Goal: Task Accomplishment & Management: Manage account settings

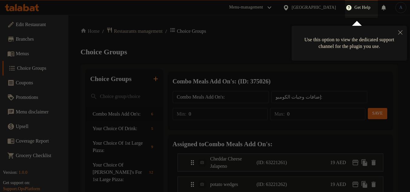
click at [400, 33] on icon "Close" at bounding box center [401, 32] width 4 height 4
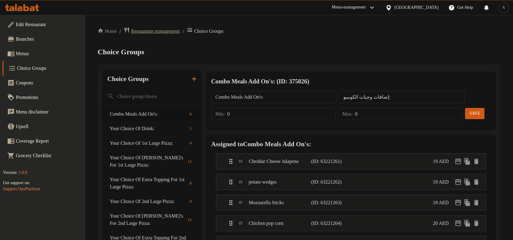
click at [167, 31] on span "Restaurants management" at bounding box center [155, 31] width 49 height 7
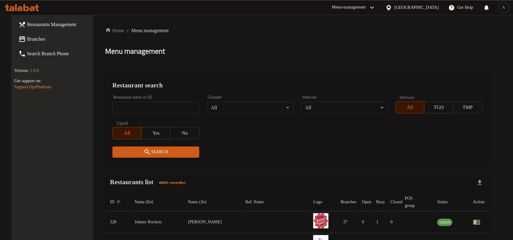
click at [321, 41] on div "Home / Menu management Menu management Restaurant search Restaurant name or ID …" at bounding box center [297, 215] width 384 height 377
click at [314, 36] on div "Home / Menu management Menu management Restaurant search Restaurant name or ID …" at bounding box center [297, 215] width 384 height 377
click at [165, 112] on input "search" at bounding box center [155, 108] width 87 height 12
paste input "733047"
type input "733047"
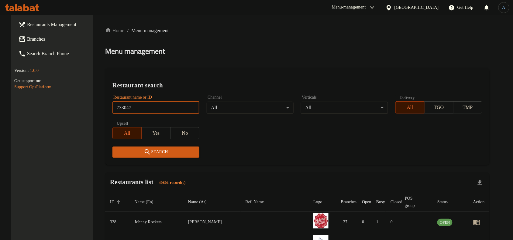
click button "Search" at bounding box center [155, 152] width 87 height 11
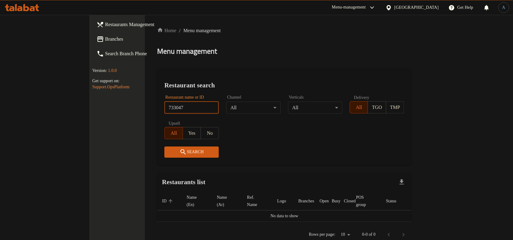
click at [92, 45] on link "Branches" at bounding box center [133, 39] width 83 height 15
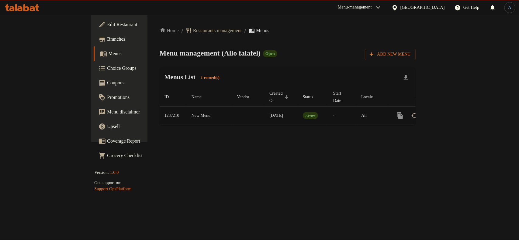
click at [451, 112] on div "enhanced table" at bounding box center [422, 115] width 58 height 15
click at [451, 112] on link "enhanced table" at bounding box center [443, 115] width 15 height 15
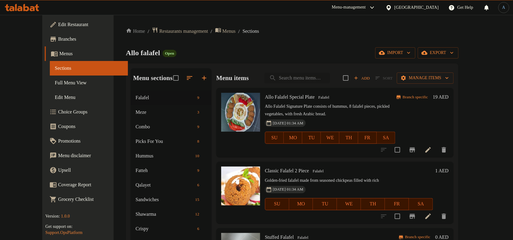
click at [321, 77] on input "search" at bounding box center [297, 78] width 66 height 11
paste input "Family Gathering Combo 1"
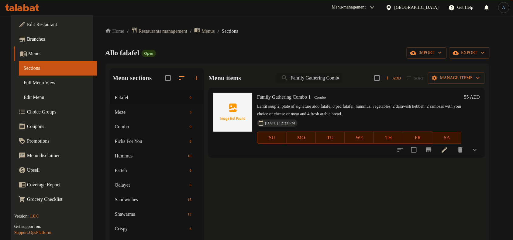
click at [306, 79] on input "Family Gathering Combo 1" at bounding box center [309, 78] width 66 height 11
paste input "2"
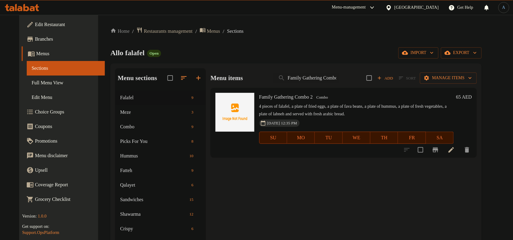
click at [355, 76] on div "Menu items Family Gathering Combo 2 Add Sort Manage items" at bounding box center [344, 78] width 266 height 20
click at [339, 79] on input "Family Gathering Combo 2" at bounding box center [306, 78] width 66 height 11
paste input "ul platte with (Tahini)"
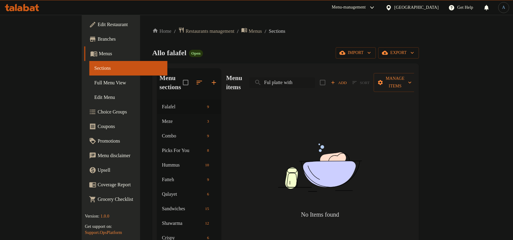
click at [305, 77] on input "Ful platte with" at bounding box center [282, 82] width 66 height 11
click at [315, 78] on input "Ful platte with" at bounding box center [282, 82] width 66 height 11
paste input "Belila Plate"
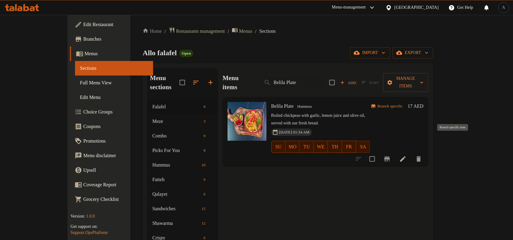
type input "Belila Plate"
click at [394, 152] on button "Branch-specific-item" at bounding box center [387, 159] width 15 height 15
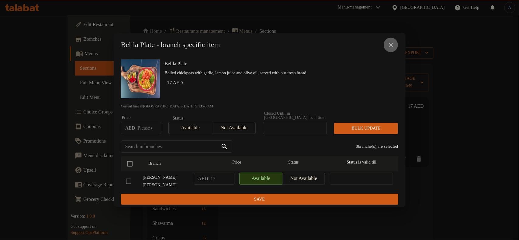
click at [393, 47] on icon "close" at bounding box center [390, 44] width 7 height 7
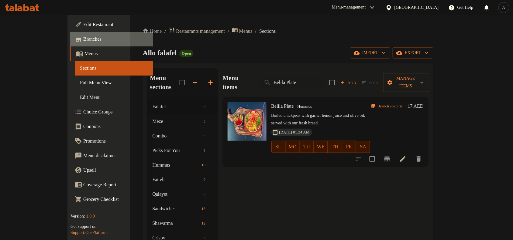
click at [83, 39] on span "Branches" at bounding box center [115, 39] width 65 height 7
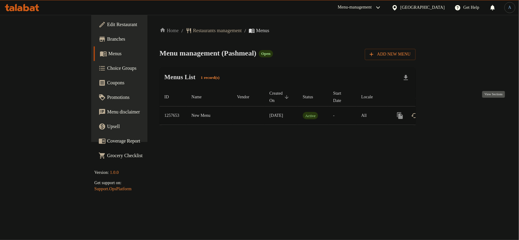
click at [447, 112] on icon "enhanced table" at bounding box center [443, 115] width 7 height 7
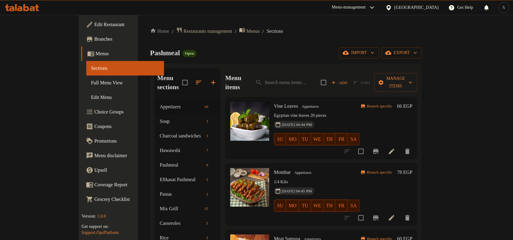
click at [328, 84] on div "Menu items Add Sort Manage items" at bounding box center [321, 82] width 192 height 29
click at [316, 77] on input "search" at bounding box center [283, 82] width 66 height 11
paste input "314 ميكس جريل"
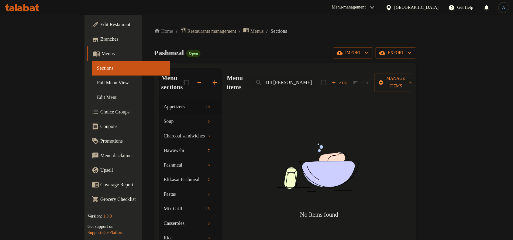
drag, startPoint x: 300, startPoint y: 77, endPoint x: 263, endPoint y: 75, distance: 36.2
click at [263, 75] on div "Menu items 314 ميكس جريل Add Sort Manage items" at bounding box center [319, 82] width 184 height 29
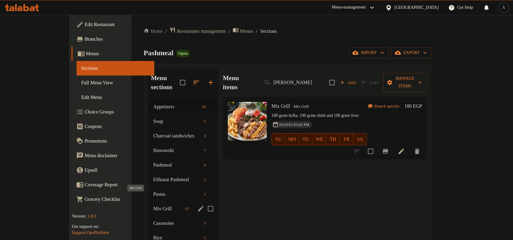
type input "ميكس جريل"
click at [153, 205] on span "Mix Grill" at bounding box center [167, 208] width 29 height 7
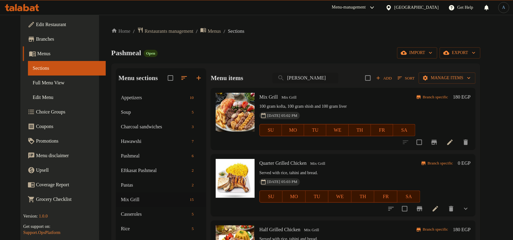
click at [313, 81] on input "ميكس جريل" at bounding box center [306, 78] width 66 height 11
click at [317, 46] on div "Home / Restaurants management / Menus / Sections Pashmeal Open import export Me…" at bounding box center [295, 170] width 369 height 286
click at [414, 79] on span "Sort" at bounding box center [406, 78] width 17 height 7
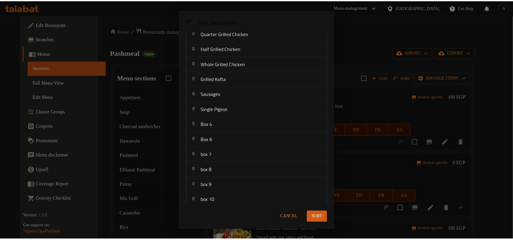
scroll to position [71, 0]
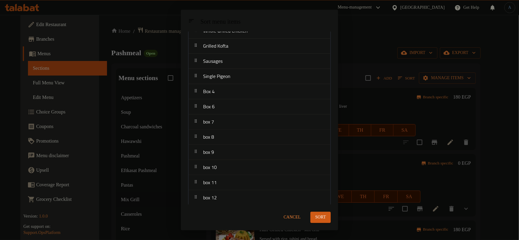
click at [292, 217] on span "Cancel" at bounding box center [291, 218] width 17 height 8
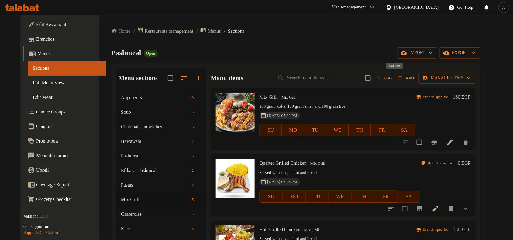
click at [392, 78] on span "Add" at bounding box center [384, 78] width 16 height 7
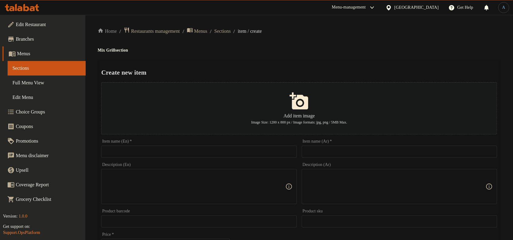
click at [314, 150] on input "text" at bounding box center [399, 152] width 195 height 12
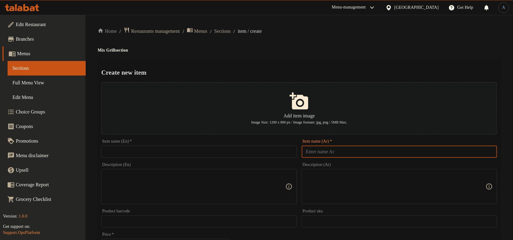
paste input "سجق"
type input "سجق 200 جرام"
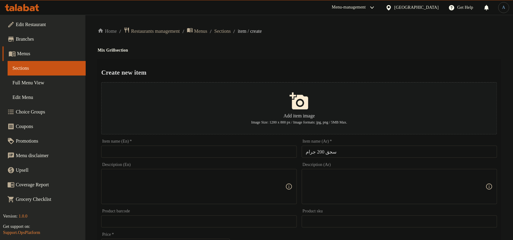
click at [251, 149] on input "text" at bounding box center [198, 152] width 195 height 12
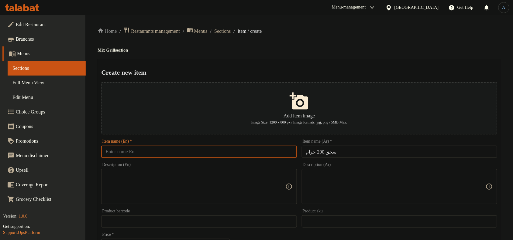
paste input "sausage"
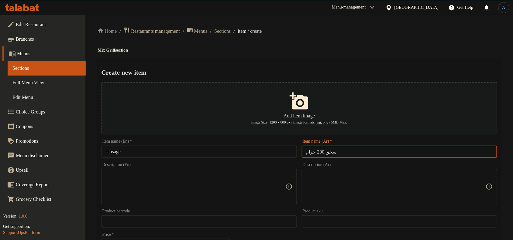
drag, startPoint x: 324, startPoint y: 153, endPoint x: 297, endPoint y: 151, distance: 27.1
click at [297, 151] on div "Add item image Image Size: 1200 x 800 px / Image formats: jpg, png / 5MB Max. I…" at bounding box center [299, 209] width 401 height 259
click at [318, 152] on input "سجق 200 جرام" at bounding box center [399, 152] width 195 height 12
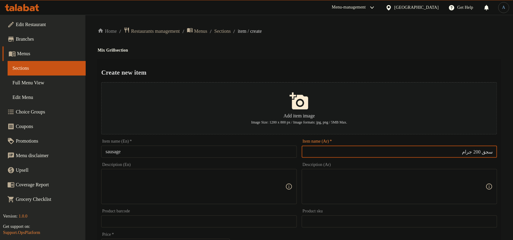
click at [468, 135] on button "Add item image Image Size: 1200 x 800 px / Image formats: jpg, png / 5MB Max." at bounding box center [299, 108] width 396 height 52
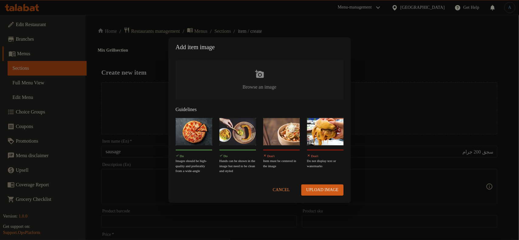
click at [283, 190] on span "Cancel" at bounding box center [281, 191] width 17 height 8
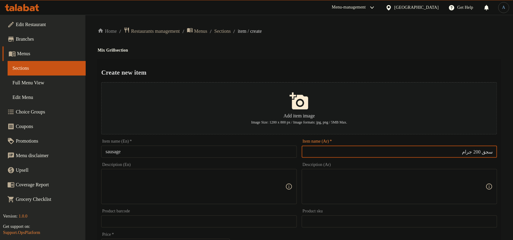
click at [450, 152] on input "سجق 200 جرام" at bounding box center [399, 152] width 195 height 12
drag, startPoint x: 469, startPoint y: 154, endPoint x: 456, endPoint y: 154, distance: 13.4
click at [456, 154] on input "سجق 200 جرام" at bounding box center [399, 152] width 195 height 12
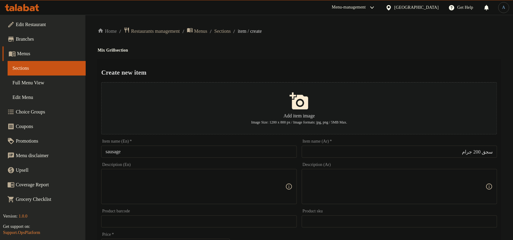
drag, startPoint x: 168, startPoint y: 153, endPoint x: 184, endPoint y: 147, distance: 17.5
click at [168, 153] on input "sausage" at bounding box center [198, 152] width 195 height 12
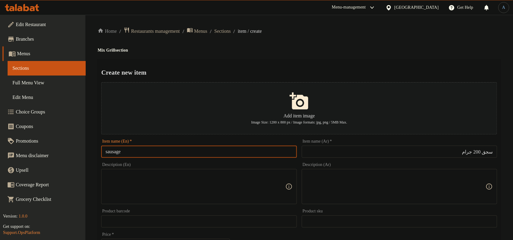
paste input "200 grams"
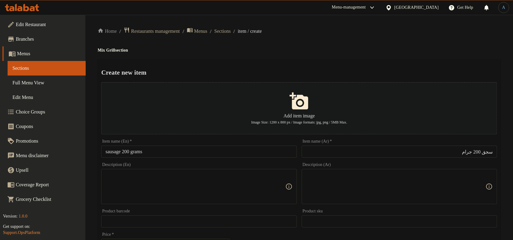
click at [230, 153] on input "sausage 200 grams" at bounding box center [198, 152] width 195 height 12
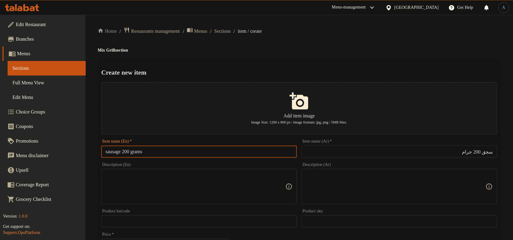
paste input "Sausage 200 G"
type input "Sausage 200 Grams"
click at [322, 58] on div "Home / Restaurants management / Menus / Sections / item / create Mix Grill sect…" at bounding box center [299, 220] width 403 height 387
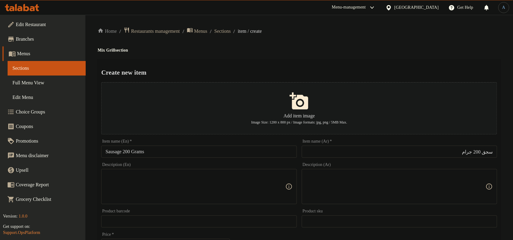
scroll to position [185, 0]
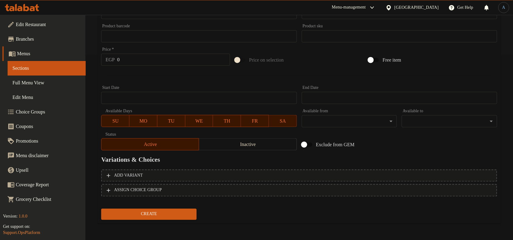
click at [143, 61] on input "0" at bounding box center [173, 60] width 113 height 12
type input "199"
click at [101, 209] on button "Create" at bounding box center [148, 214] width 95 height 11
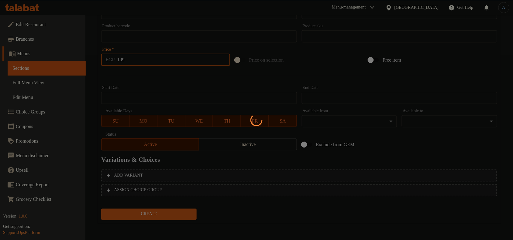
type input "0"
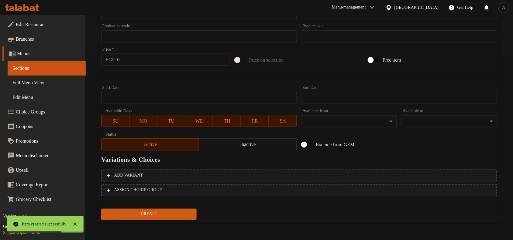
scroll to position [0, 0]
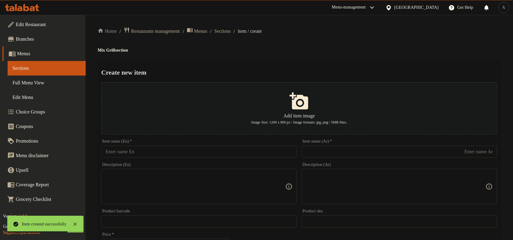
click at [377, 151] on input "text" at bounding box center [399, 152] width 195 height 12
paste input "وجبة شيش"
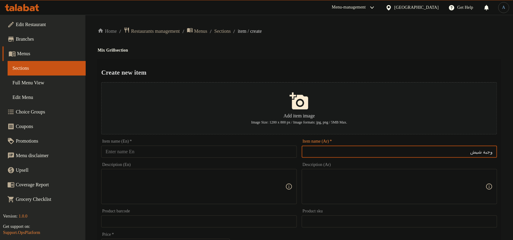
type input "وجبة شيش"
click at [276, 52] on h4 "Mix Grill section" at bounding box center [299, 50] width 403 height 6
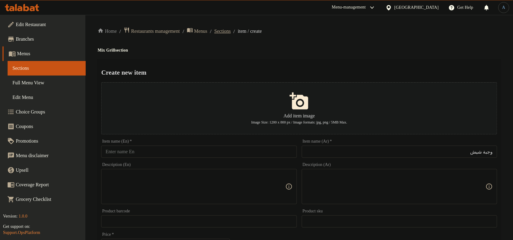
click at [231, 29] on span "Sections" at bounding box center [222, 31] width 16 height 7
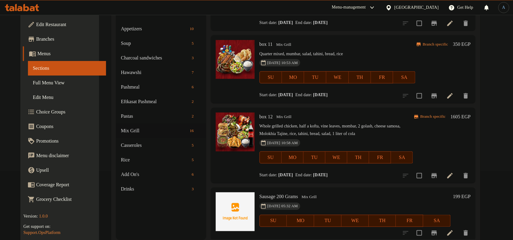
scroll to position [85, 0]
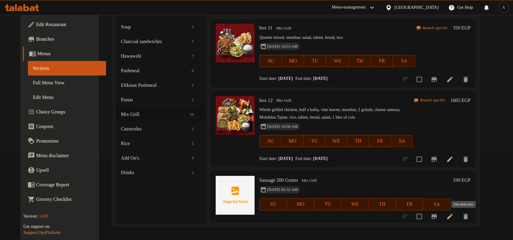
click at [453, 214] on icon at bounding box center [449, 216] width 5 height 5
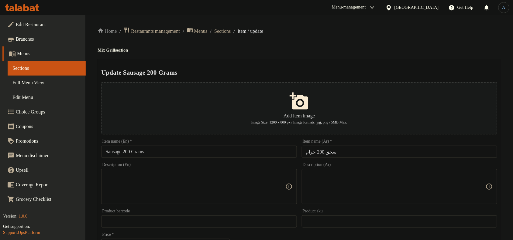
click at [379, 202] on div "Description (Ar)" at bounding box center [399, 186] width 195 height 35
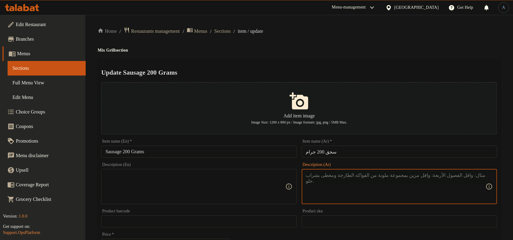
paste textarea "تقدم مع سلطة + طحينة + عيش"
type textarea "تقدم مع سلطة + طحينة + عيش"
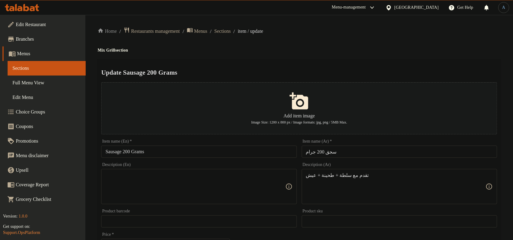
click at [216, 181] on textarea at bounding box center [195, 187] width 180 height 29
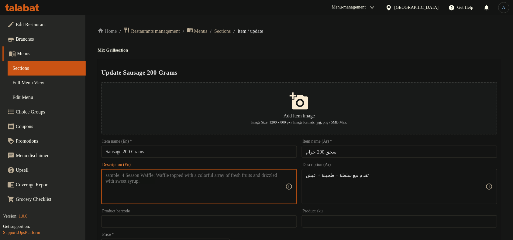
paste textarea "Served with salad + tahini + bread"
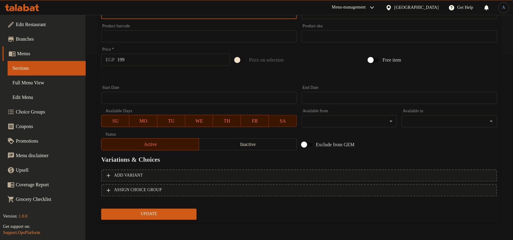
type textarea "Served with salad + tahini + bread"
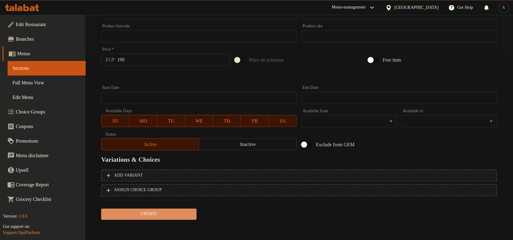
click at [144, 212] on span "Update" at bounding box center [149, 215] width 86 height 8
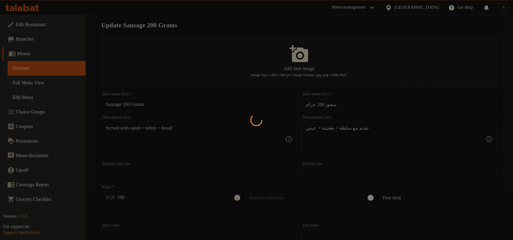
scroll to position [0, 0]
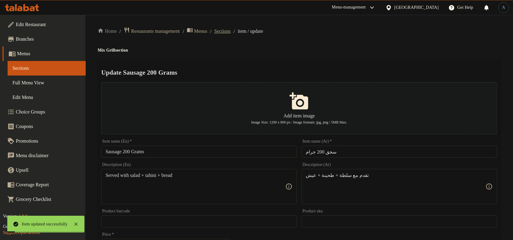
click at [231, 30] on span "Sections" at bounding box center [222, 31] width 16 height 7
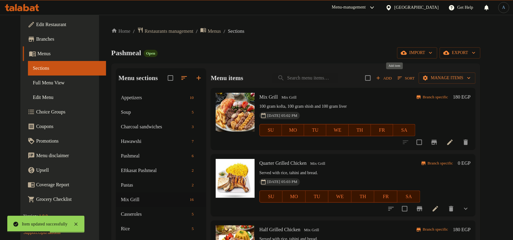
click at [392, 78] on span "Add" at bounding box center [384, 78] width 16 height 7
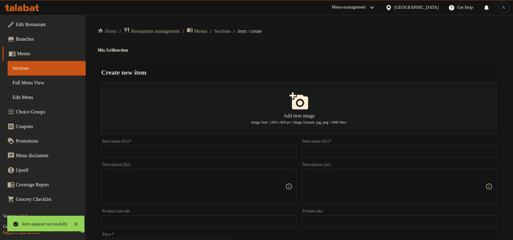
click at [346, 154] on input "text" at bounding box center [399, 152] width 195 height 12
paste input "وجبة شيش"
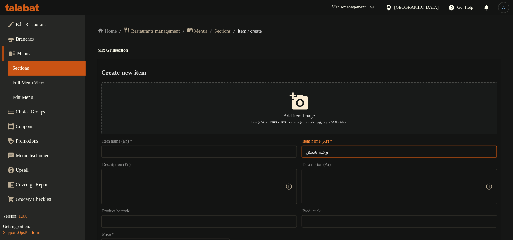
type input "وجبة شيش"
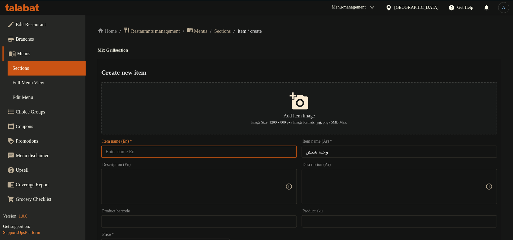
click at [257, 150] on input "text" at bounding box center [198, 152] width 195 height 12
paste input "Shish Meal"
type input "Shish Meal"
click at [319, 72] on h2 "Create new item" at bounding box center [299, 72] width 396 height 9
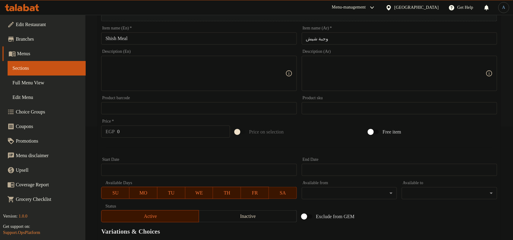
scroll to position [114, 0]
click at [131, 133] on input "0" at bounding box center [173, 131] width 113 height 12
paste input "194"
type input "194"
click at [375, 67] on textarea at bounding box center [396, 73] width 180 height 29
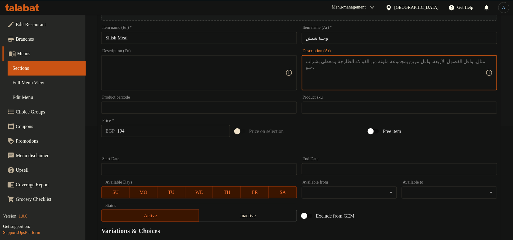
paste textarea "تقدم مع سلطة + طحينة + عيش"
type textarea "تقدم مع سلطة + طحينة + عيش"
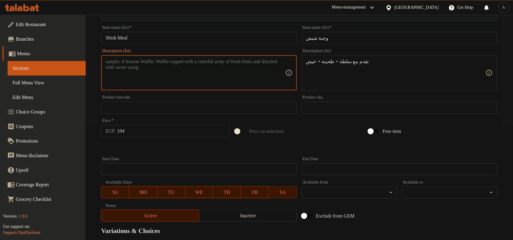
click at [157, 84] on textarea at bounding box center [195, 73] width 180 height 29
paste textarea "Served with salad + tahini + bread"
type textarea "Served with salad + tahini + bread"
click at [154, 149] on div at bounding box center [299, 147] width 401 height 15
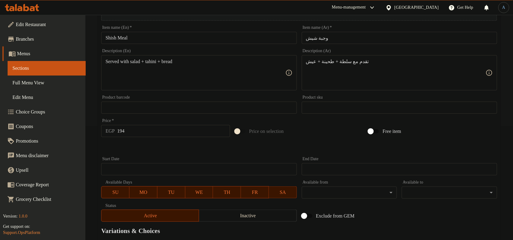
scroll to position [185, 0]
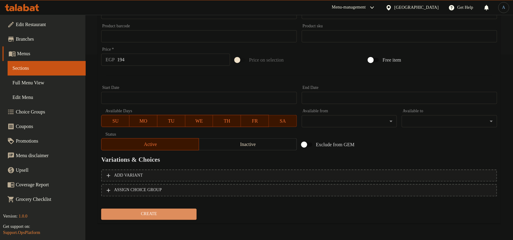
click at [151, 213] on span "Create" at bounding box center [149, 215] width 86 height 8
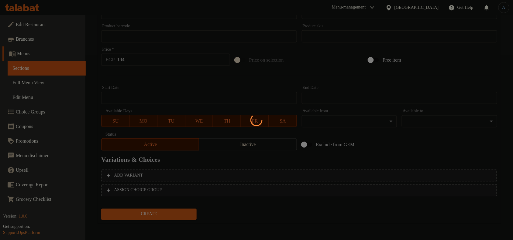
type input "0"
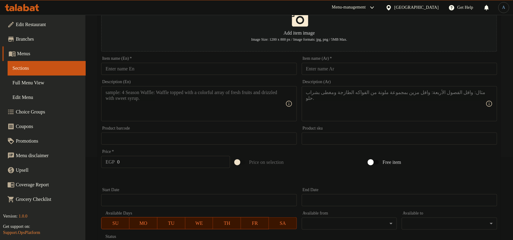
scroll to position [0, 0]
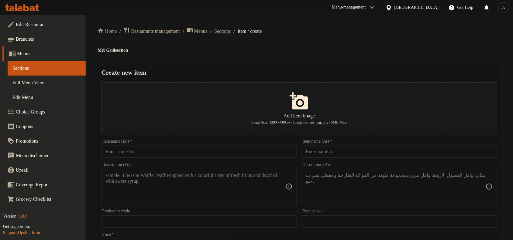
click at [231, 32] on span "Sections" at bounding box center [222, 31] width 16 height 7
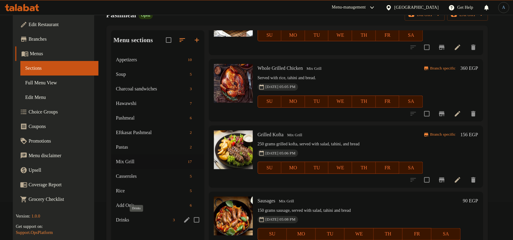
scroll to position [85, 0]
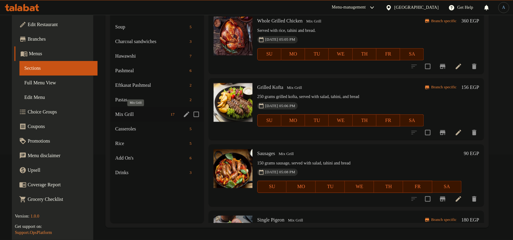
click at [130, 113] on span "Mix Grill" at bounding box center [141, 114] width 53 height 7
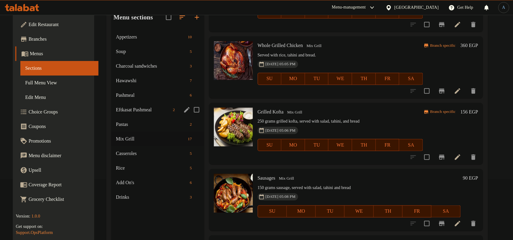
scroll to position [47, 0]
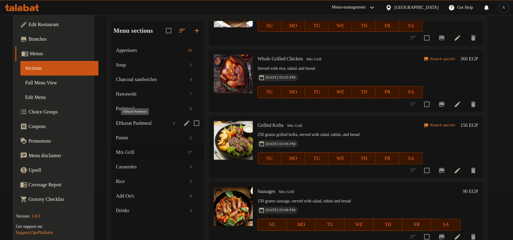
click at [128, 121] on span "Eftkasat Pashmeal" at bounding box center [143, 123] width 54 height 7
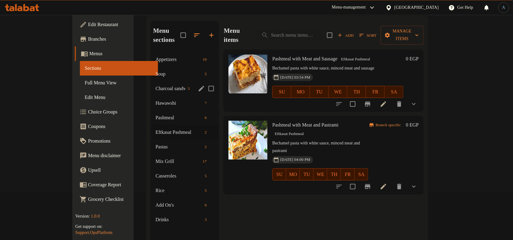
click at [151, 84] on div "Charcoal sandwiches 3" at bounding box center [185, 88] width 68 height 15
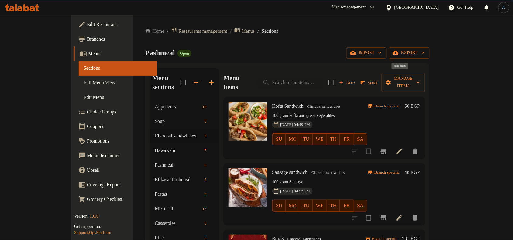
click at [355, 81] on span "Add" at bounding box center [347, 82] width 16 height 7
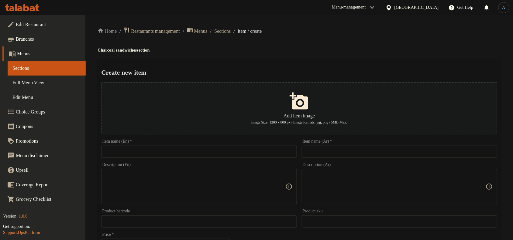
click at [327, 156] on input "text" at bounding box center [399, 152] width 195 height 12
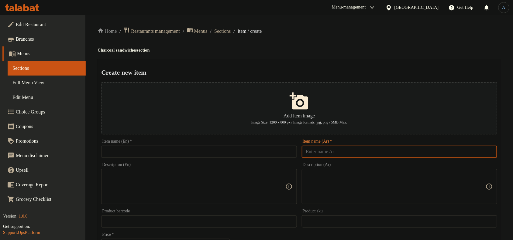
paste input "سندوتش كبده ( 100 جرام)"
click at [328, 153] on input "سندوتش كبده ( 100 جرام)" at bounding box center [399, 152] width 195 height 12
click at [460, 154] on input "سندوتش كبده ( 100 جرام)" at bounding box center [399, 152] width 195 height 12
drag, startPoint x: 468, startPoint y: 154, endPoint x: 425, endPoint y: 155, distance: 43.5
click at [425, 155] on input "سندوتش كبده ( 100 جرام)" at bounding box center [399, 152] width 195 height 12
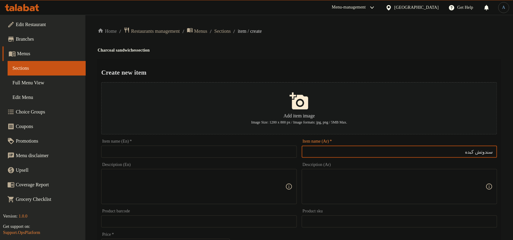
type input "سندوتش كبده"
click at [470, 181] on textarea at bounding box center [396, 187] width 180 height 29
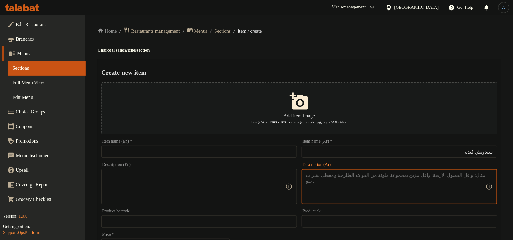
paste textarea "( 100 جرام)"
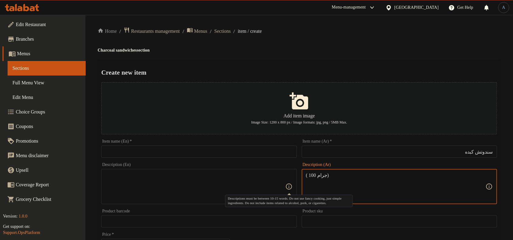
type textarea "( 100 جرام)"
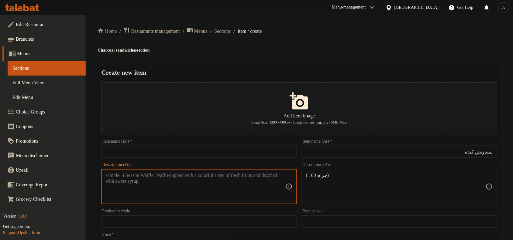
click at [283, 184] on textarea at bounding box center [195, 187] width 180 height 29
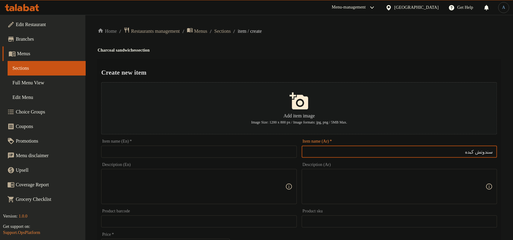
click at [424, 149] on input "سندوتش كبده" at bounding box center [399, 152] width 195 height 12
paste input "( 100 جرام)"
click at [469, 153] on input "سندوتش كبده ( 100 جرام" at bounding box center [399, 152] width 195 height 12
type input "سندوتش كبده 100 جرام"
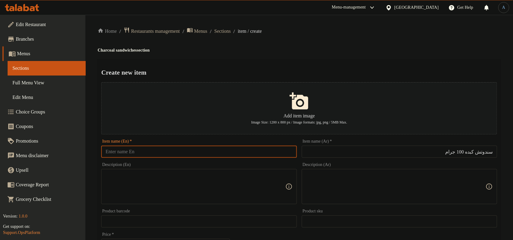
click at [248, 152] on input "text" at bounding box center [198, 152] width 195 height 12
paste input "100g liver sandwich"
drag, startPoint x: 116, startPoint y: 154, endPoint x: 94, endPoint y: 154, distance: 21.6
click at [94, 154] on div "Home / Restaurants management / Menus / Sections / item / create Charcoal sandw…" at bounding box center [298, 220] width 427 height 411
click at [172, 153] on input "liver sandwich" at bounding box center [198, 152] width 195 height 12
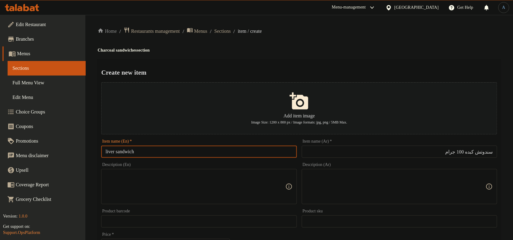
click at [109, 152] on input "liver sandwich" at bounding box center [198, 152] width 195 height 12
click at [165, 152] on input "liver sandwich" at bounding box center [198, 152] width 195 height 12
paste input "100g"
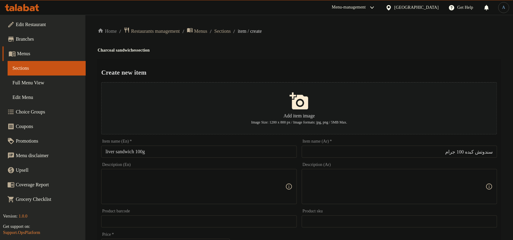
click at [157, 153] on input "liver sandwich 100g" at bounding box center [198, 152] width 195 height 12
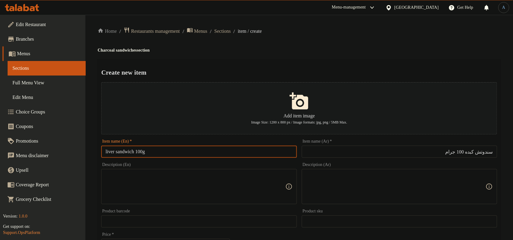
paste input "Liver S"
type input "Liver Sandwich 100g"
click at [345, 68] on h2 "Create new item" at bounding box center [299, 72] width 396 height 9
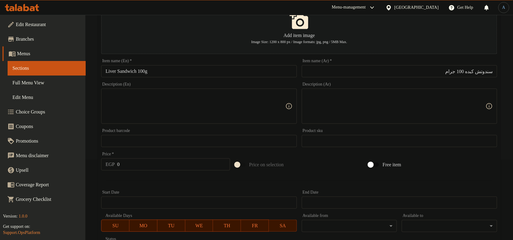
scroll to position [185, 0]
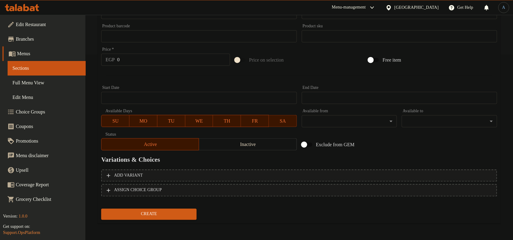
click at [144, 64] on input "0" at bounding box center [173, 60] width 113 height 12
type input "126"
click at [101, 209] on button "Create" at bounding box center [148, 214] width 95 height 11
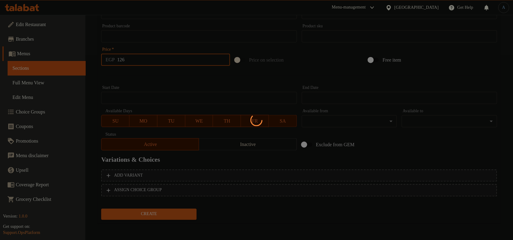
type input "0"
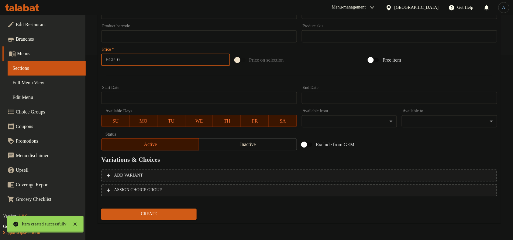
click at [141, 71] on div at bounding box center [299, 75] width 401 height 15
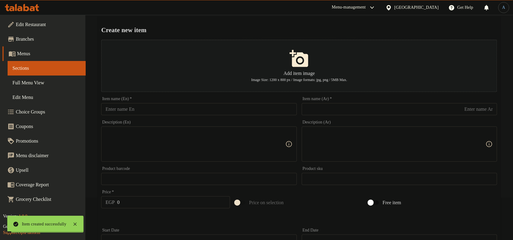
scroll to position [0, 0]
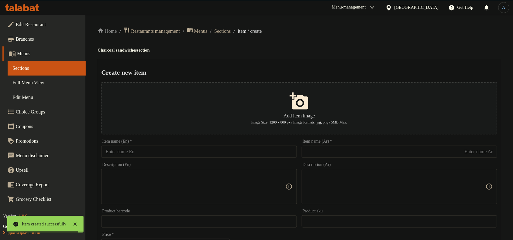
click at [227, 25] on div "Home / Restaurants management / Menus / Sections / item / create Charcoal sandw…" at bounding box center [298, 220] width 427 height 411
click at [230, 33] on span "Sections" at bounding box center [222, 31] width 16 height 7
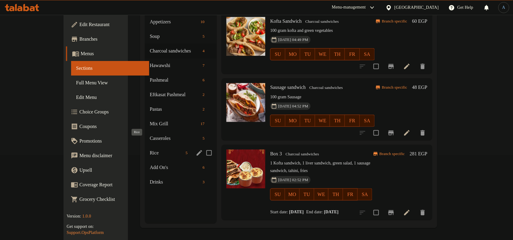
scroll to position [85, 0]
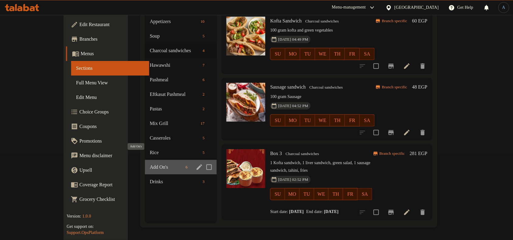
click at [150, 164] on span "Add On's" at bounding box center [166, 167] width 33 height 7
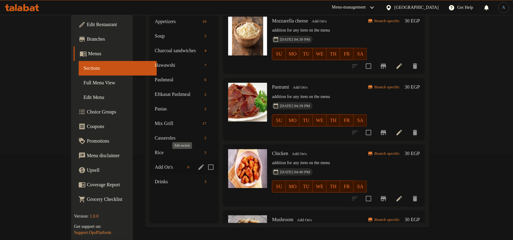
click at [198, 165] on icon "edit" at bounding box center [200, 167] width 5 height 5
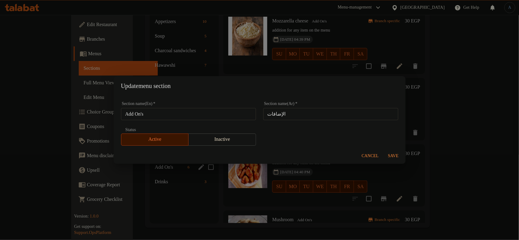
click at [364, 156] on span "Cancel" at bounding box center [370, 157] width 17 height 8
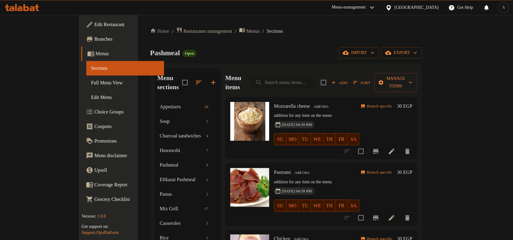
click at [288, 77] on input "search" at bounding box center [283, 82] width 66 height 11
paste input "ورق عنب"
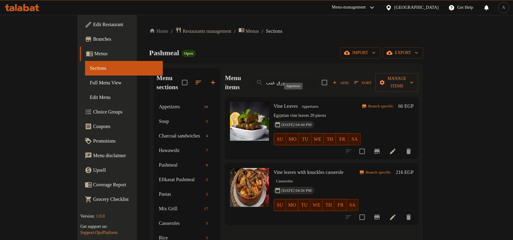
type input "ورق عنب"
click at [299, 103] on span "Appetizers" at bounding box center [310, 106] width 22 height 7
copy span "Appetizers"
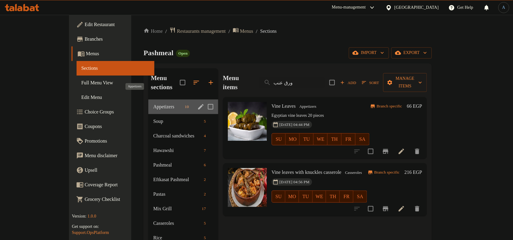
click at [153, 103] on span "Appetizers" at bounding box center [167, 106] width 29 height 7
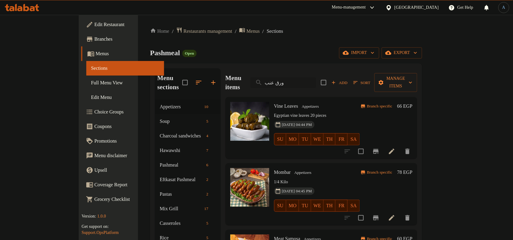
click at [301, 77] on input "ورق عنب" at bounding box center [283, 82] width 66 height 11
click at [312, 48] on div "Pashmeal Open import export" at bounding box center [286, 52] width 272 height 11
click at [299, 103] on span "Appetizers" at bounding box center [310, 106] width 22 height 7
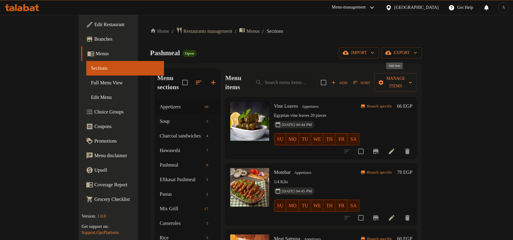
click at [348, 80] on span "Add" at bounding box center [339, 82] width 16 height 7
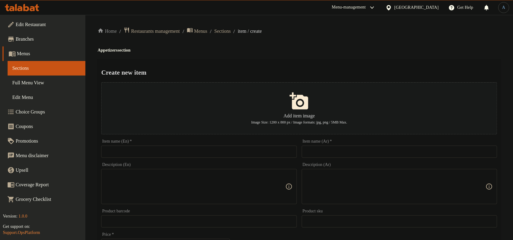
click at [351, 147] on input "text" at bounding box center [399, 152] width 195 height 12
paste input "ممبار )200 جرام ("
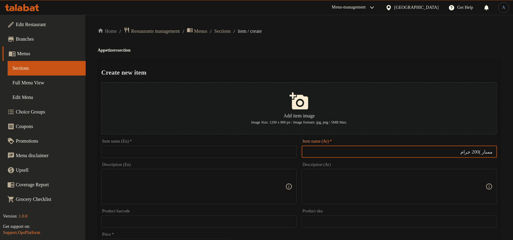
click at [481, 152] on input "ممبار )200 جرام" at bounding box center [399, 152] width 195 height 12
type input "ممبار 200 جرام"
click at [431, 183] on textarea at bounding box center [396, 187] width 180 height 29
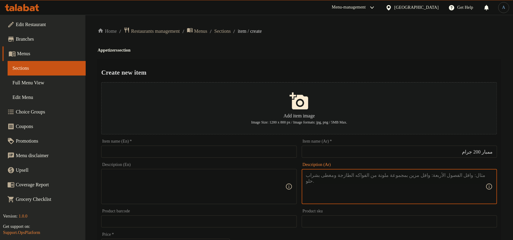
click at [436, 154] on input "ممبار 200 جرام" at bounding box center [399, 152] width 195 height 12
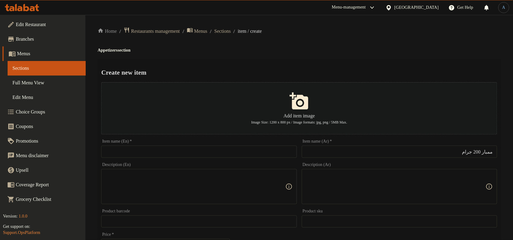
click at [241, 156] on input "text" at bounding box center [198, 152] width 195 height 12
paste input "200 grams"
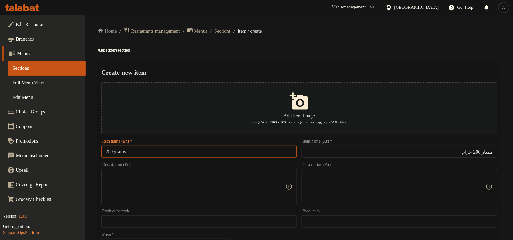
click at [491, 154] on input "ممبار 200 جرام" at bounding box center [399, 152] width 195 height 12
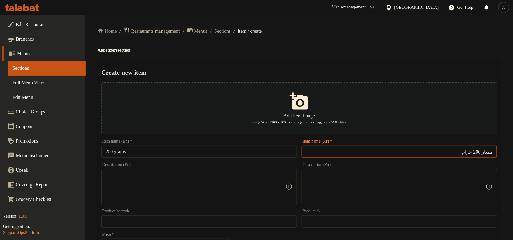
click at [491, 154] on input "ممبار 200 جرام" at bounding box center [399, 152] width 195 height 12
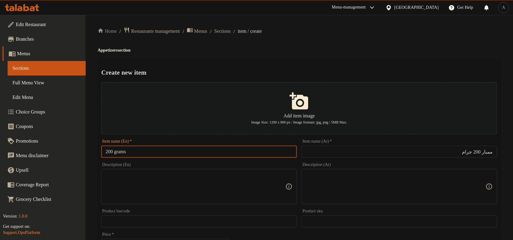
click at [103, 150] on input "200 grams" at bounding box center [198, 152] width 195 height 12
paste input "Mombar"
click at [167, 152] on input "Mombar 200 grams" at bounding box center [198, 152] width 195 height 12
click at [219, 156] on input "Mombar 200 grams" at bounding box center [198, 152] width 195 height 12
paste input "G"
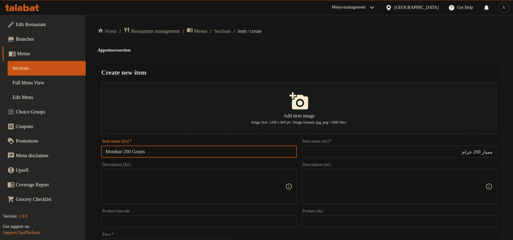
type input "Mombar 200 Grams"
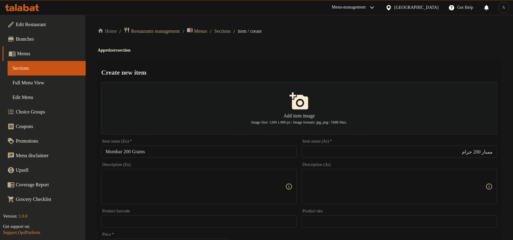
click at [280, 56] on div "Home / Restaurants management / Menus / Sections / item / create Appetizers sec…" at bounding box center [299, 220] width 403 height 387
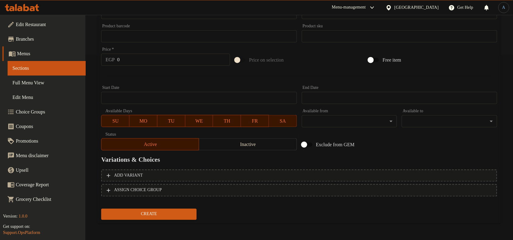
click at [161, 57] on input "0" at bounding box center [173, 60] width 113 height 12
type input "103"
click at [214, 83] on div at bounding box center [299, 75] width 401 height 15
click at [161, 214] on span "Create" at bounding box center [149, 215] width 86 height 8
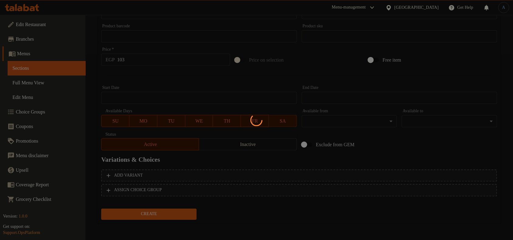
type input "0"
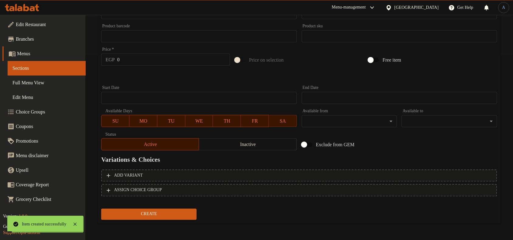
scroll to position [0, 0]
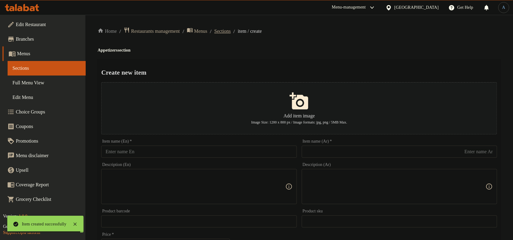
click at [231, 29] on span "Sections" at bounding box center [222, 31] width 16 height 7
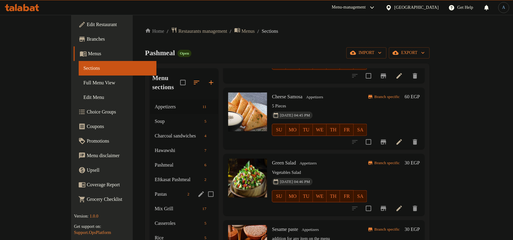
scroll to position [85, 0]
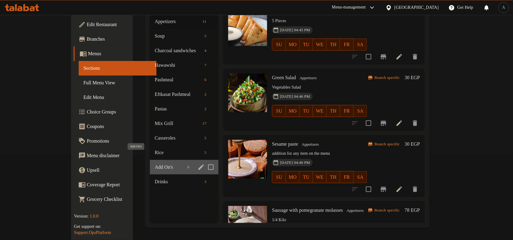
click at [155, 164] on span "Add On's" at bounding box center [170, 167] width 30 height 7
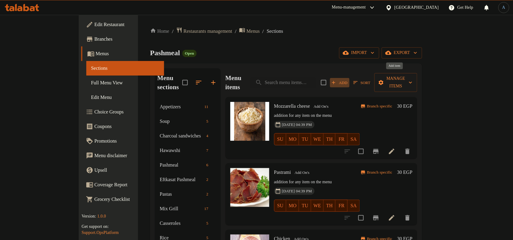
click at [348, 79] on span "Add" at bounding box center [339, 82] width 16 height 7
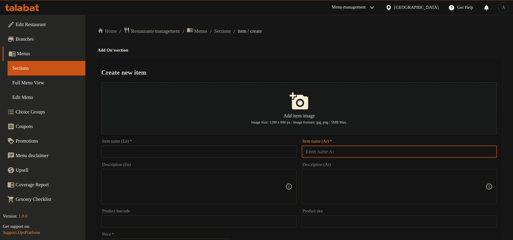
click at [403, 149] on input "text" at bounding box center [399, 152] width 195 height 12
paste input "لحم مفروم"
type input "لحم مفروم"
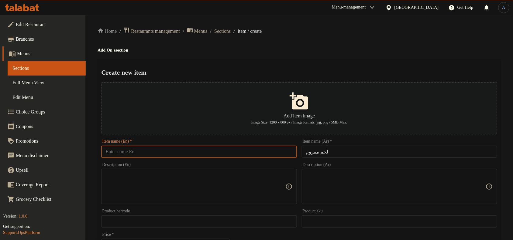
click at [276, 150] on input "text" at bounding box center [198, 152] width 195 height 12
paste input "Minced Meat"
type input "Minced Meat"
click at [330, 57] on div "Home / Restaurants management / Menus / Sections / item / create Add On's secti…" at bounding box center [299, 220] width 403 height 387
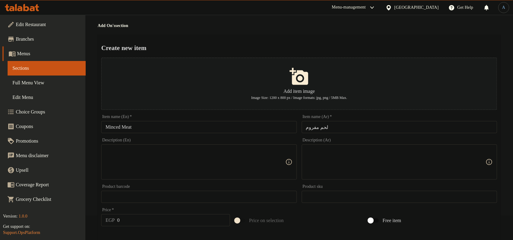
scroll to position [38, 0]
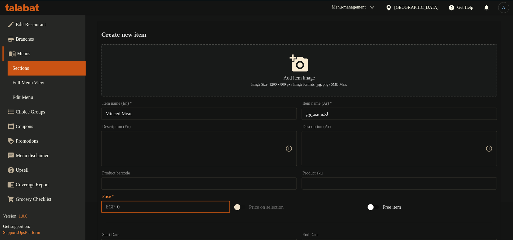
click at [131, 209] on input "0" at bounding box center [173, 207] width 113 height 12
type input "57"
click at [186, 221] on div at bounding box center [299, 223] width 401 height 15
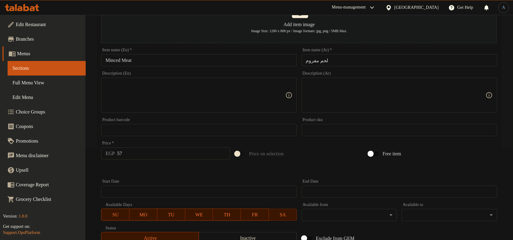
scroll to position [185, 0]
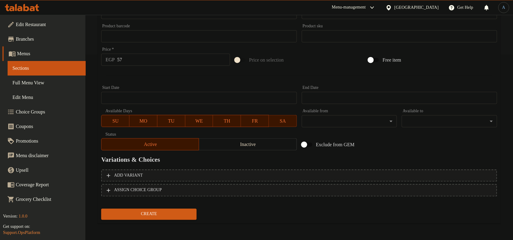
click at [157, 215] on span "Create" at bounding box center [149, 215] width 86 height 8
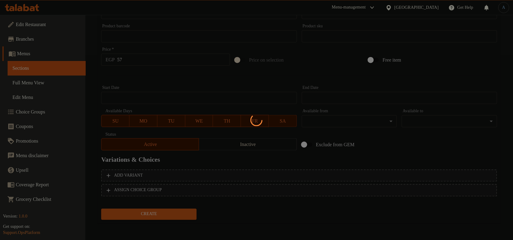
type input "0"
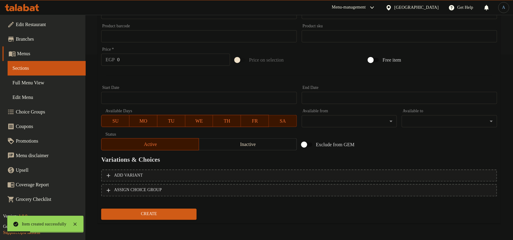
click at [31, 82] on span "Full Menu View" at bounding box center [46, 82] width 68 height 7
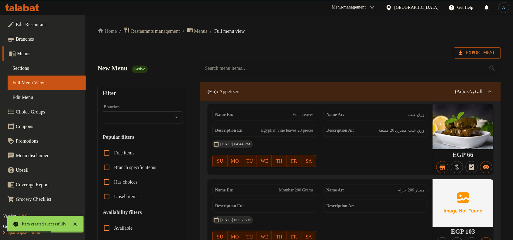
click at [487, 55] on span "Export Menu" at bounding box center [477, 53] width 37 height 8
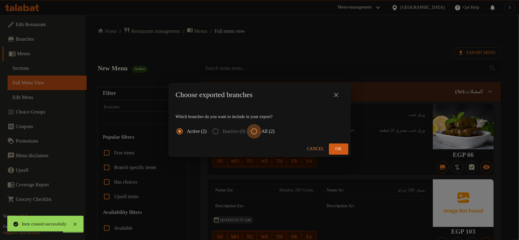
click at [258, 132] on input "All (2)" at bounding box center [254, 131] width 15 height 15
radio input "true"
click at [342, 150] on span "Ok" at bounding box center [339, 150] width 10 height 8
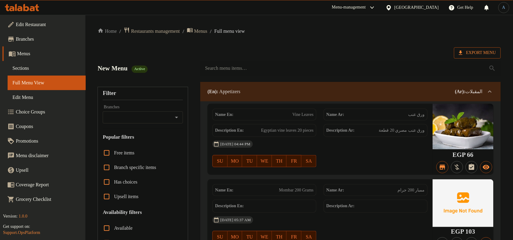
click at [474, 52] on span "Export Menu" at bounding box center [477, 53] width 37 height 8
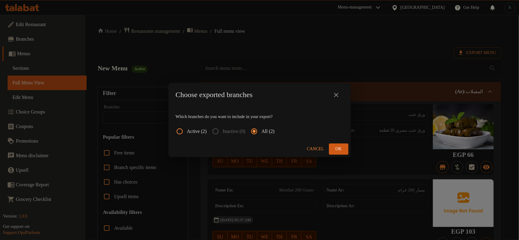
click at [338, 148] on span "Ok" at bounding box center [339, 150] width 10 height 8
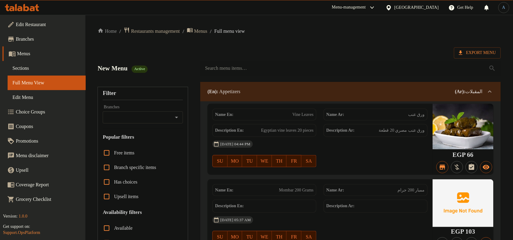
click at [162, 34] on span "Restaurants management" at bounding box center [155, 31] width 49 height 7
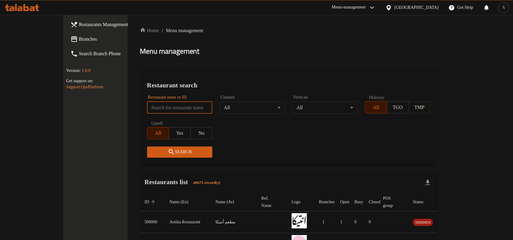
click at [167, 104] on input "search" at bounding box center [179, 108] width 65 height 12
paste input "24995"
type input "24995"
click button "Search" at bounding box center [179, 152] width 65 height 11
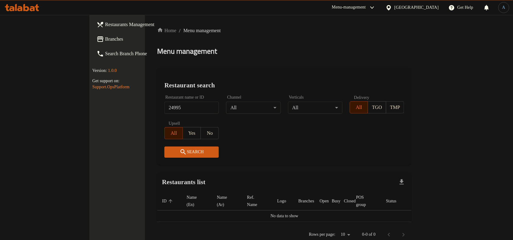
click at [230, 48] on div "Menu management" at bounding box center [284, 51] width 254 height 10
click at [105, 38] on span "Branches" at bounding box center [137, 39] width 65 height 7
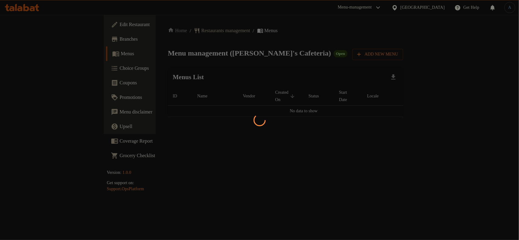
click at [314, 77] on div at bounding box center [259, 120] width 519 height 240
click at [327, 115] on div at bounding box center [259, 120] width 519 height 240
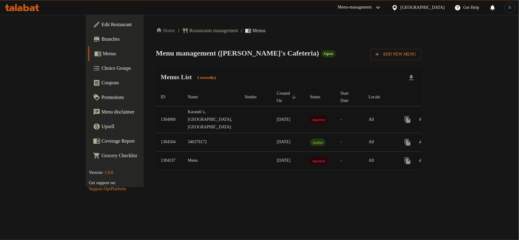
click at [330, 55] on div "Menu management ( Karandi's Cafeteria ) Open Add New Menu" at bounding box center [288, 53] width 265 height 14
click at [189, 34] on span "Restaurants management" at bounding box center [213, 30] width 49 height 7
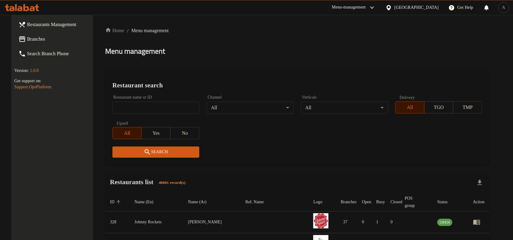
click at [278, 60] on div "Home / Menu management Menu management Restaurant search Restaurant name or ID …" at bounding box center [297, 241] width 384 height 429
click at [46, 42] on span "Branches" at bounding box center [59, 39] width 65 height 7
